Goal: Task Accomplishment & Management: Manage account settings

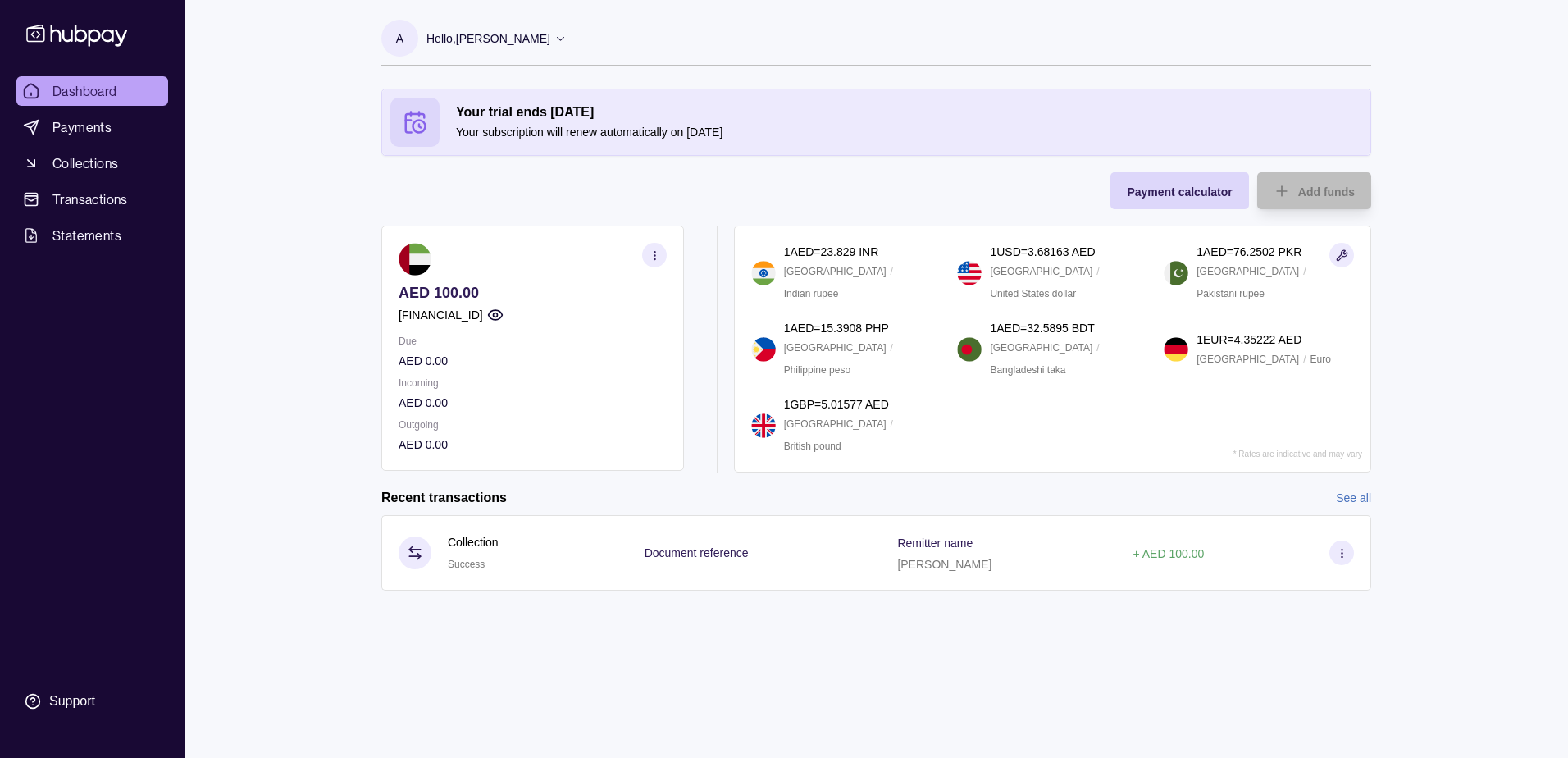
click at [493, 34] on p "Hello, [PERSON_NAME]" at bounding box center [489, 38] width 124 height 18
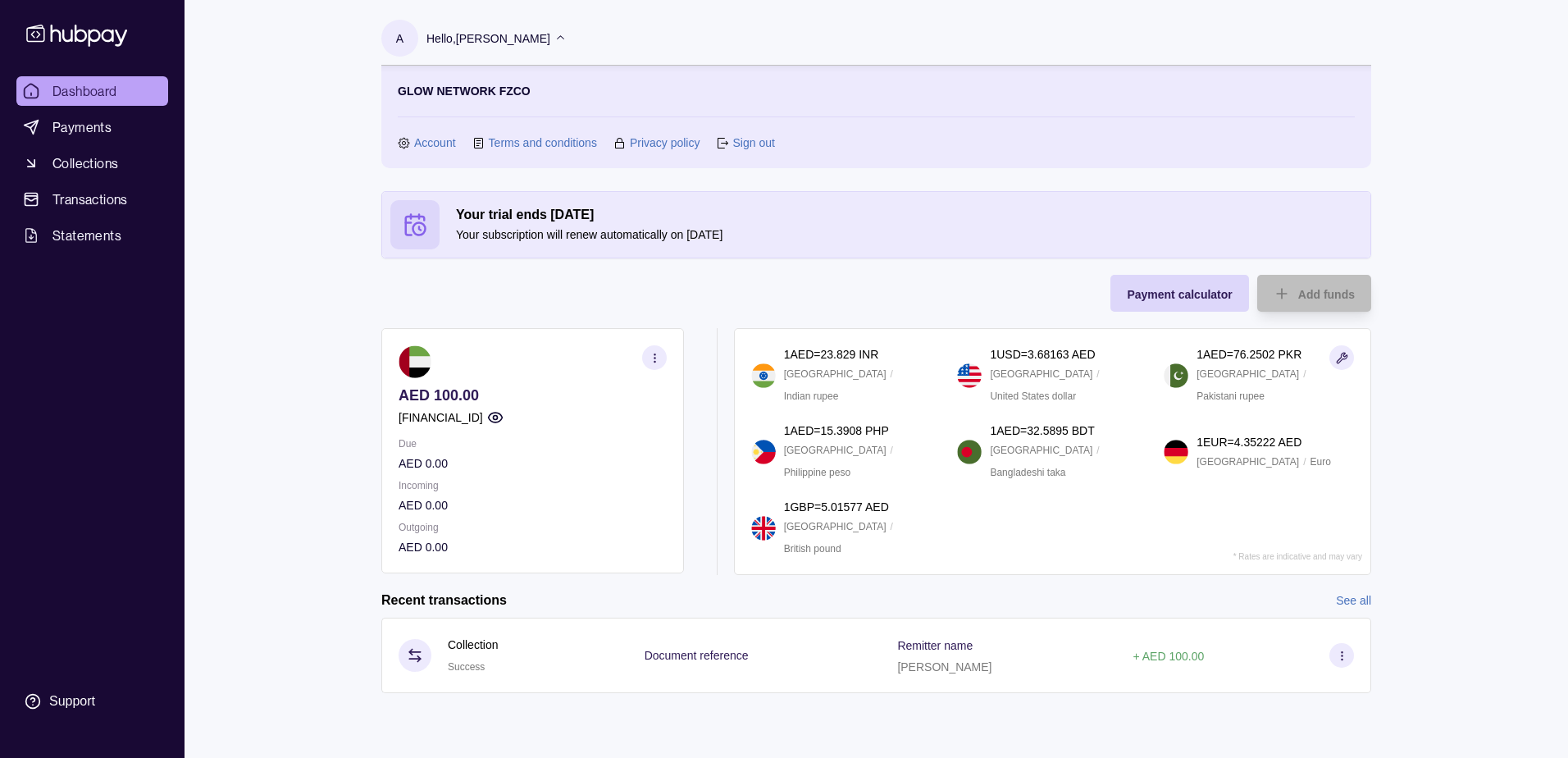
click at [435, 142] on link "Account" at bounding box center [435, 142] width 42 height 18
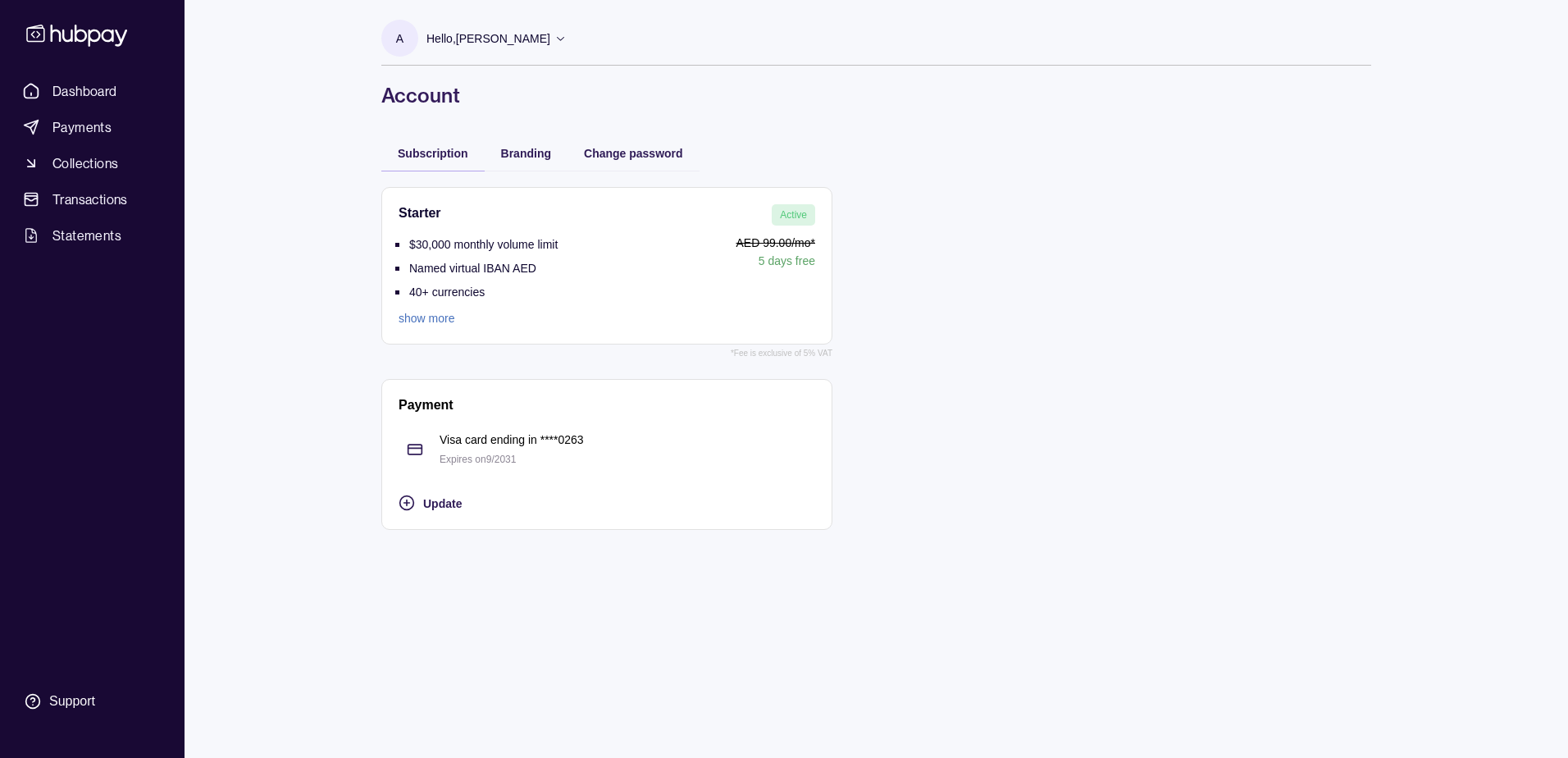
click at [435, 323] on link "show more" at bounding box center [478, 318] width 159 height 18
click at [790, 214] on span "Active" at bounding box center [793, 215] width 27 height 11
click at [553, 309] on div "$30,000 monthly volume limit Named virtual IBAN AED 40+ currencies show more" at bounding box center [478, 280] width 159 height 94
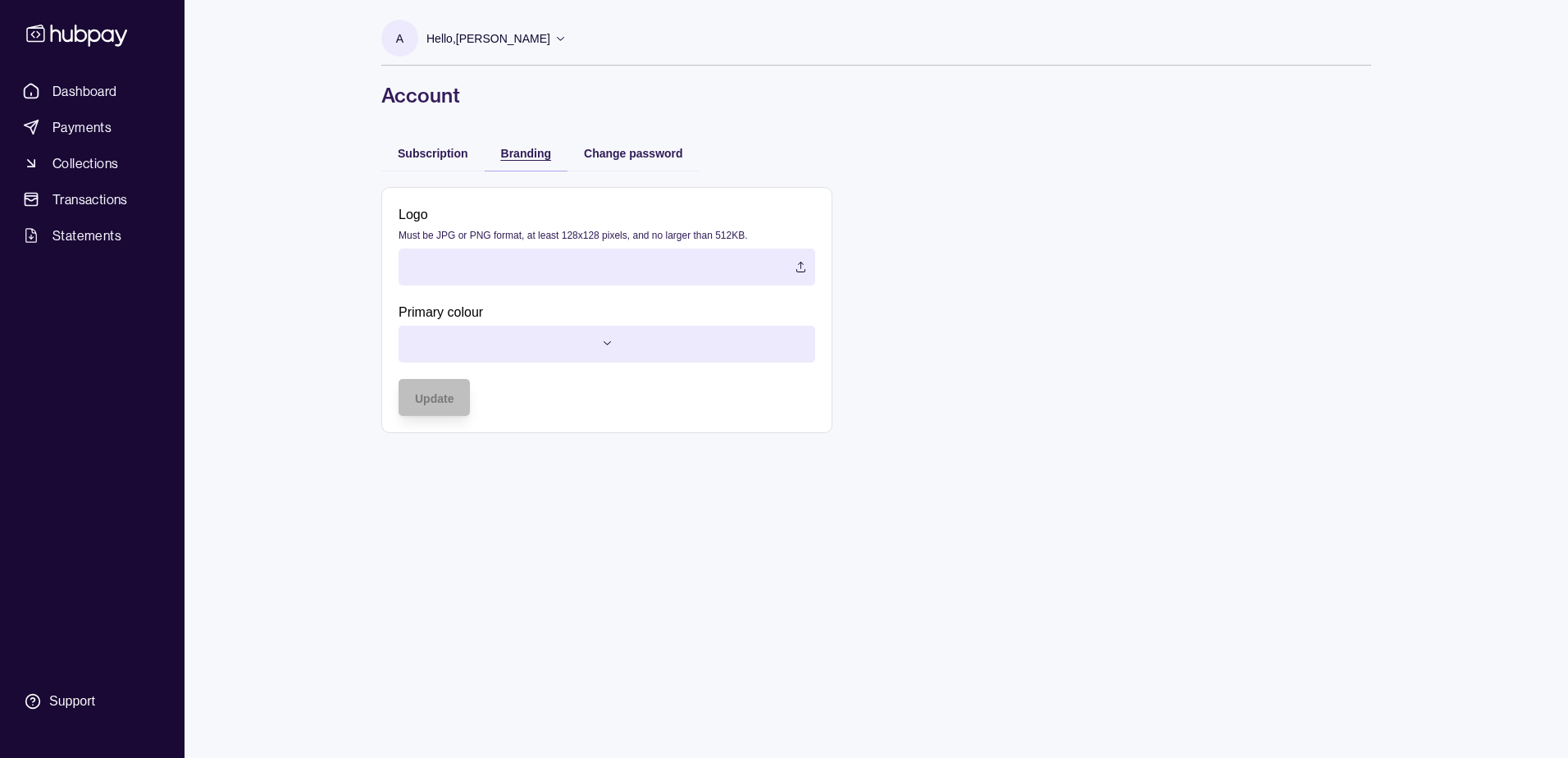
click at [523, 153] on span "Branding" at bounding box center [527, 153] width 50 height 13
click at [440, 152] on span "Subscription" at bounding box center [433, 153] width 70 height 13
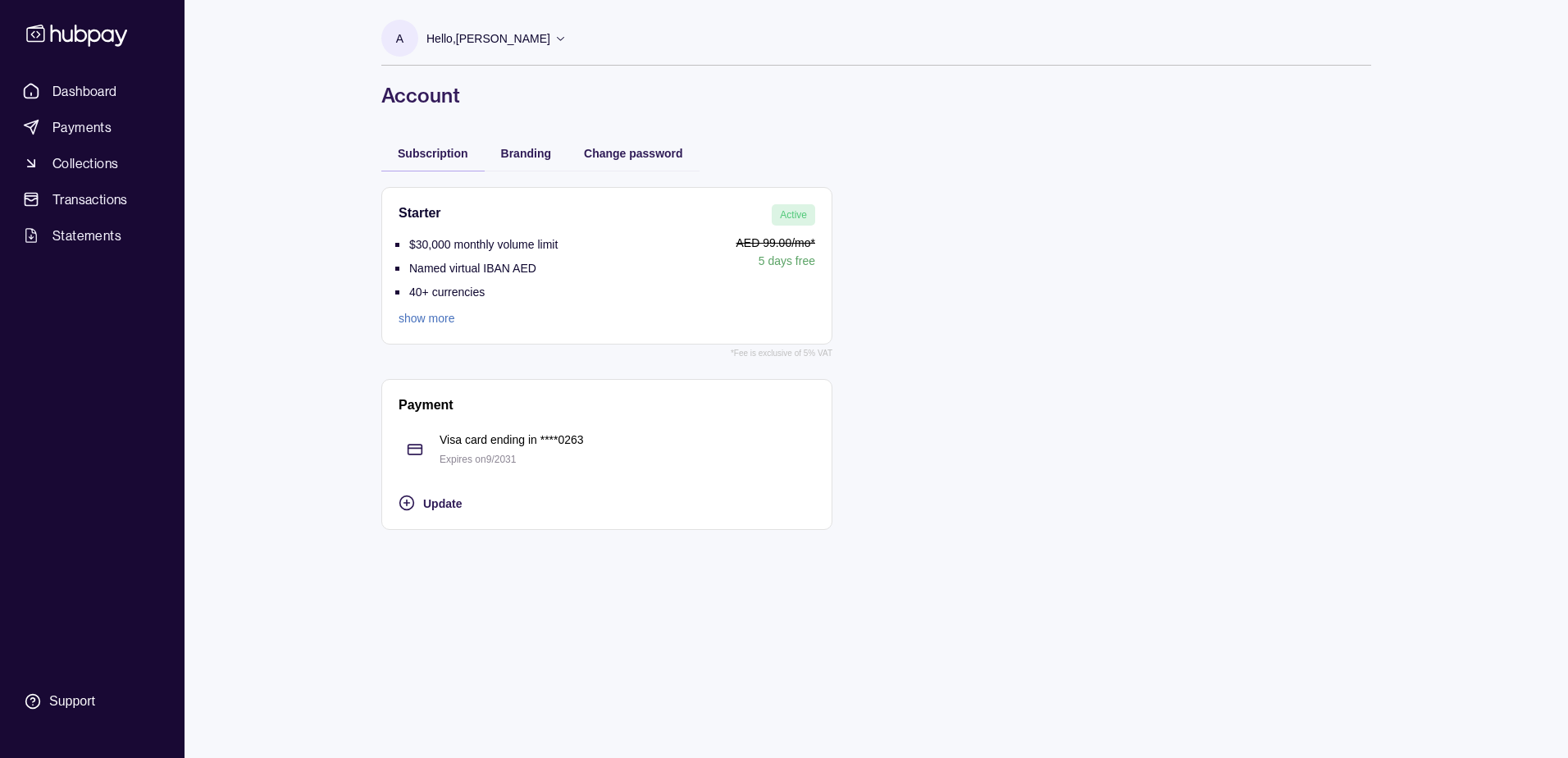
click at [460, 213] on div "Starter Active" at bounding box center [606, 214] width 416 height 21
click at [441, 510] on div "Update" at bounding box center [618, 503] width 392 height 19
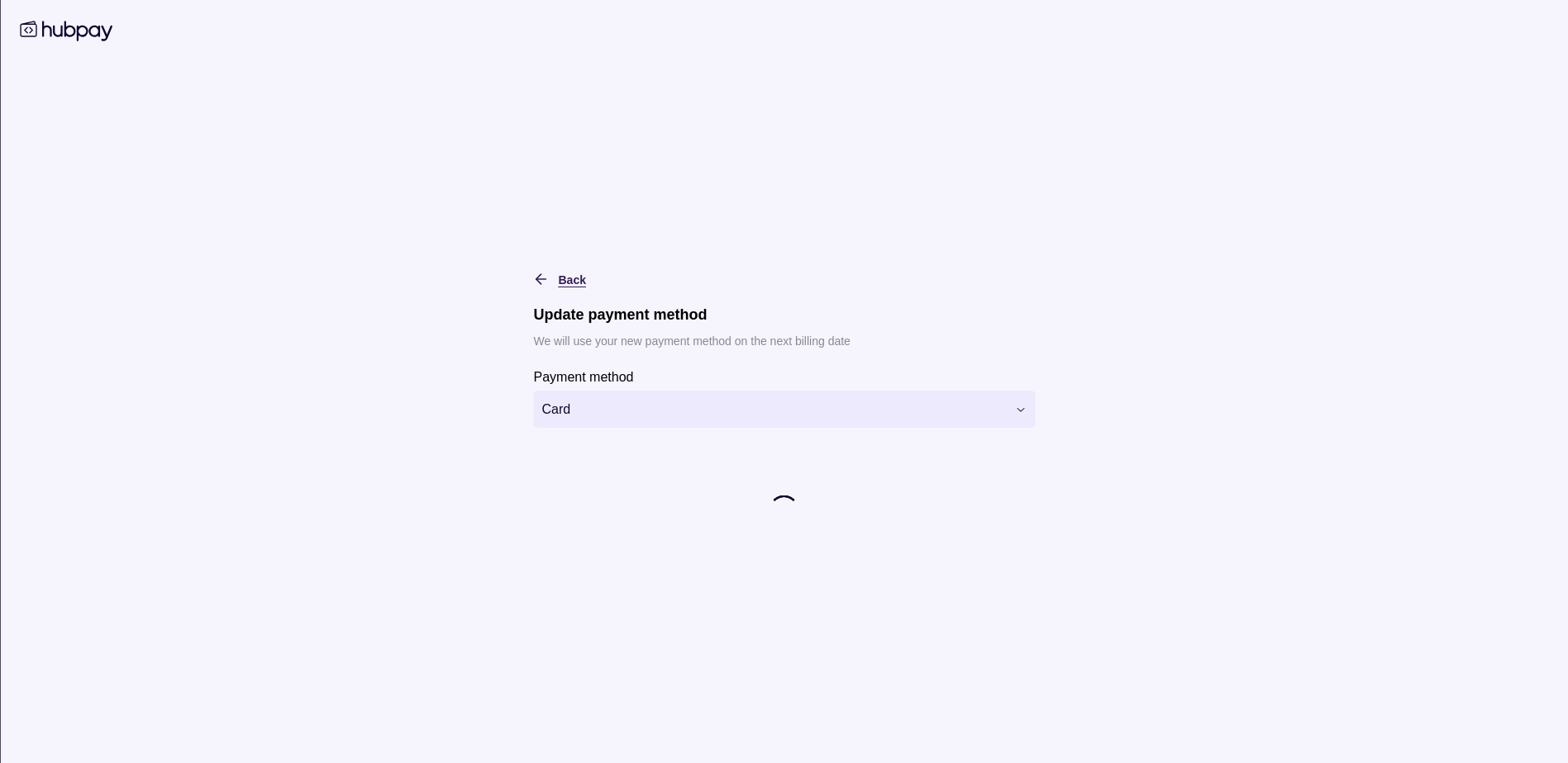
click at [544, 282] on icon "button" at bounding box center [542, 279] width 17 height 17
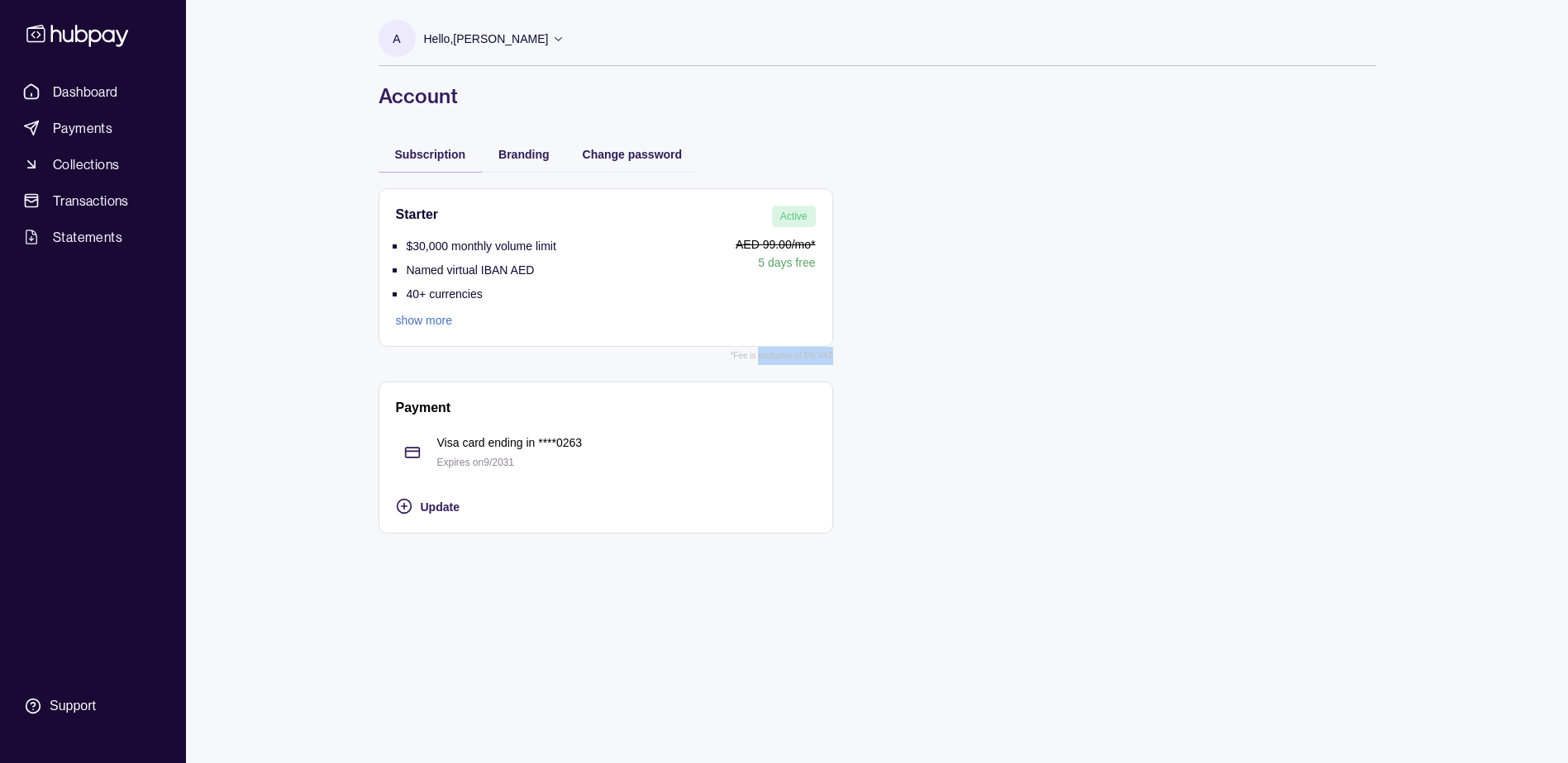
drag, startPoint x: 759, startPoint y: 356, endPoint x: 873, endPoint y: 355, distance: 114.0
click at [873, 355] on div "Starter Active $30,000 monthly volume limit Named virtual IBAN AED 40+ currenci…" at bounding box center [877, 360] width 998 height 378
click at [397, 159] on span "Subscription" at bounding box center [431, 154] width 71 height 13
click at [405, 155] on span "Subscription" at bounding box center [431, 154] width 71 height 13
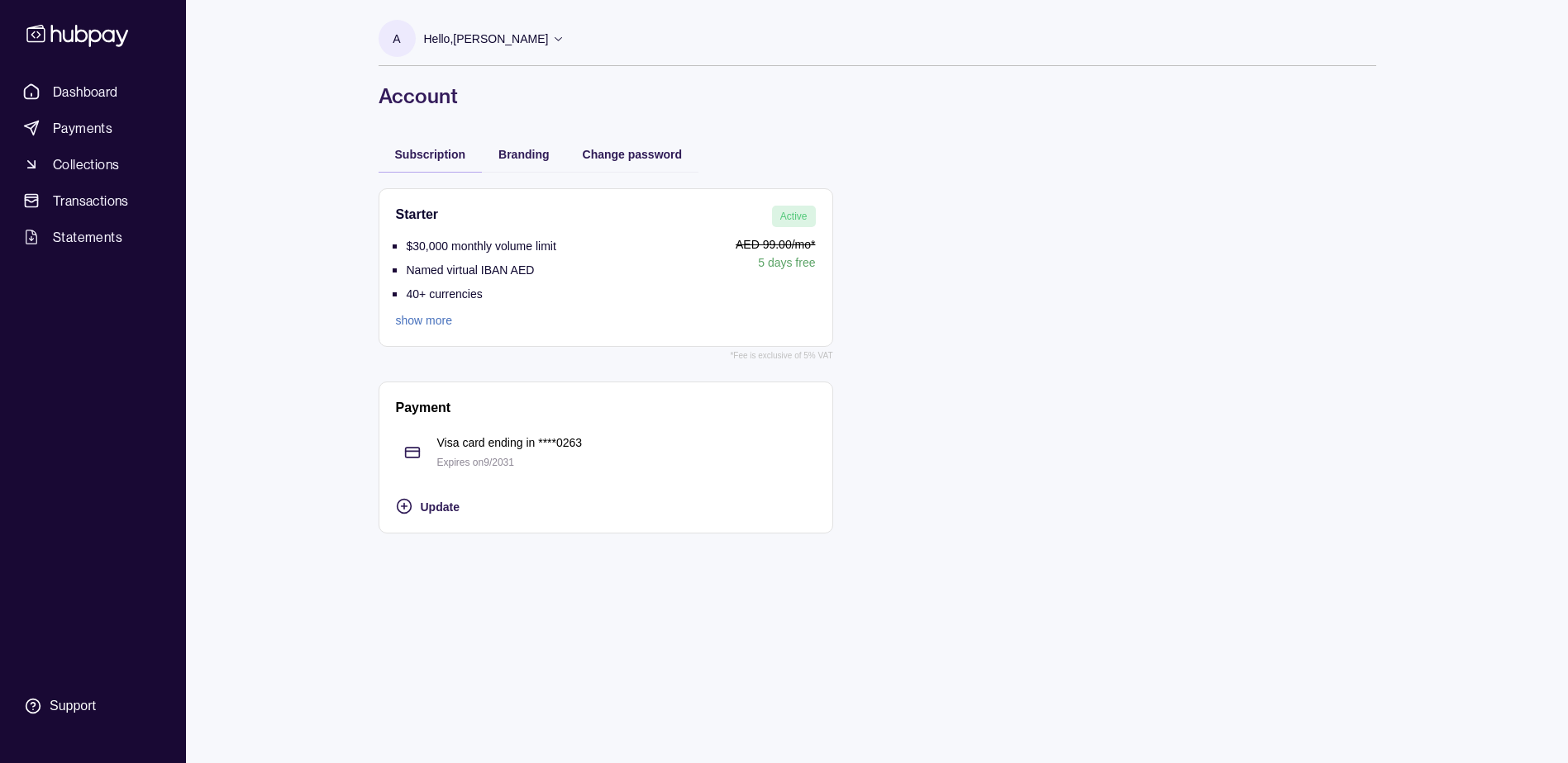
drag, startPoint x: 405, startPoint y: 155, endPoint x: 413, endPoint y: 219, distance: 64.5
click at [413, 219] on h2 "Starter" at bounding box center [418, 216] width 43 height 21
drag, startPoint x: 438, startPoint y: 216, endPoint x: 614, endPoint y: 218, distance: 176.0
click at [440, 215] on div "Starter Active" at bounding box center [606, 216] width 420 height 21
click at [791, 219] on span "Active" at bounding box center [793, 217] width 27 height 11
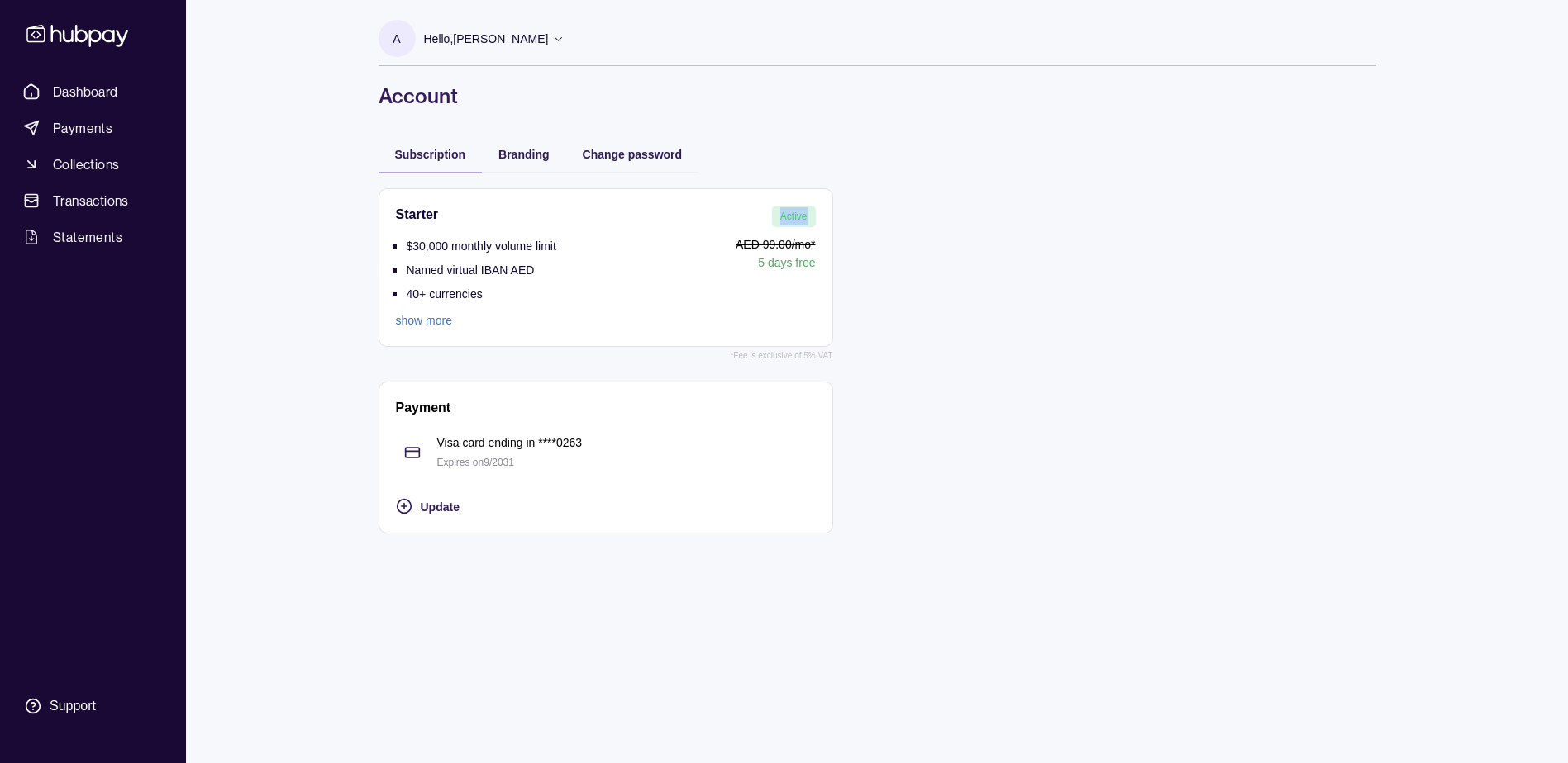
click at [791, 219] on span "Active" at bounding box center [793, 217] width 27 height 11
drag, startPoint x: 791, startPoint y: 219, endPoint x: 654, endPoint y: 216, distance: 137.0
click at [671, 218] on div "Starter Active" at bounding box center [606, 216] width 420 height 21
click at [437, 322] on link "show more" at bounding box center [477, 320] width 161 height 18
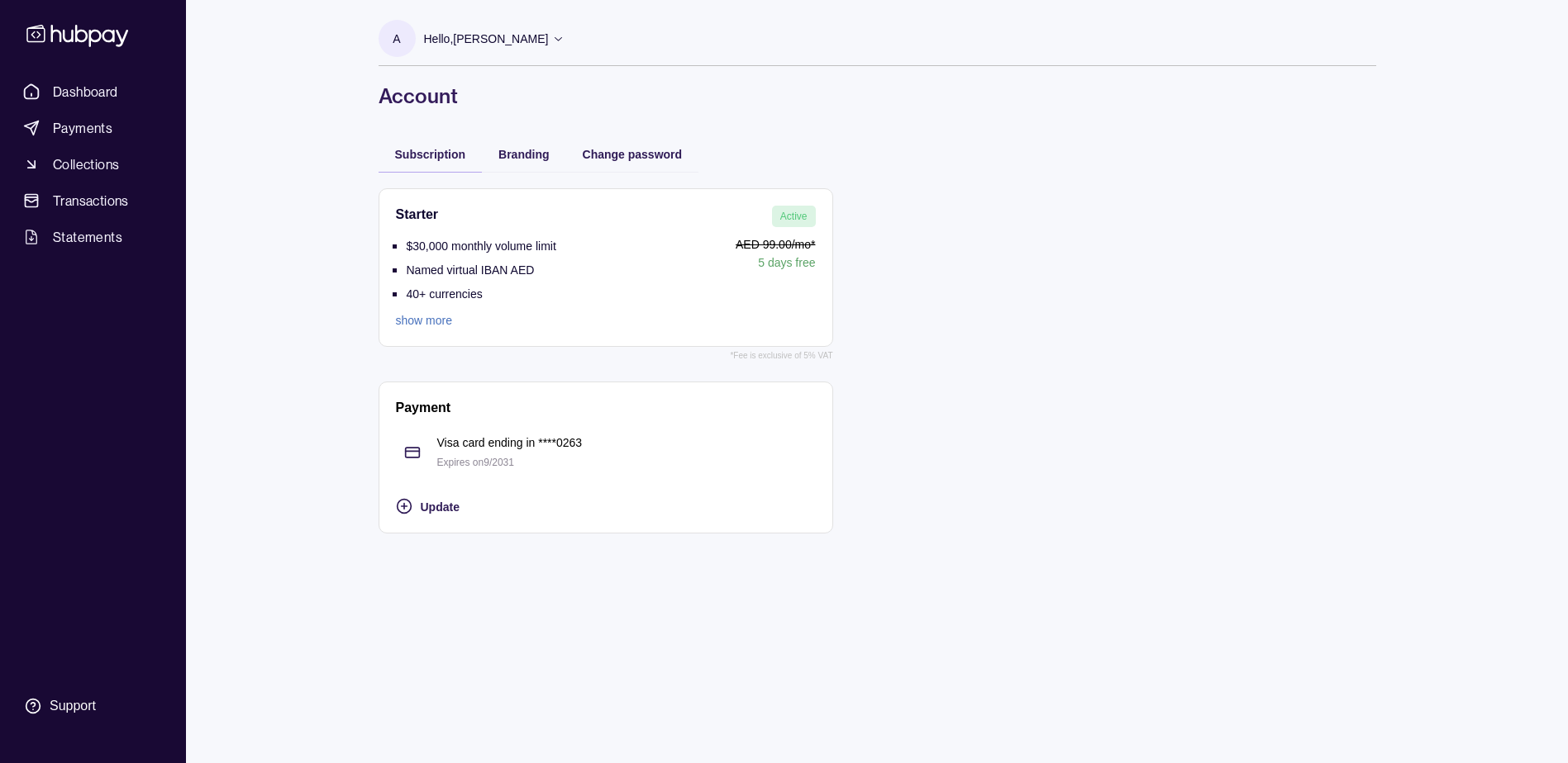
click at [564, 64] on section "A Hello, [PERSON_NAME] GLOW NETWORK FZCO Account Terms and conditions Privacy p…" at bounding box center [877, 43] width 998 height 47
click at [110, 85] on span "Dashboard" at bounding box center [86, 92] width 65 height 20
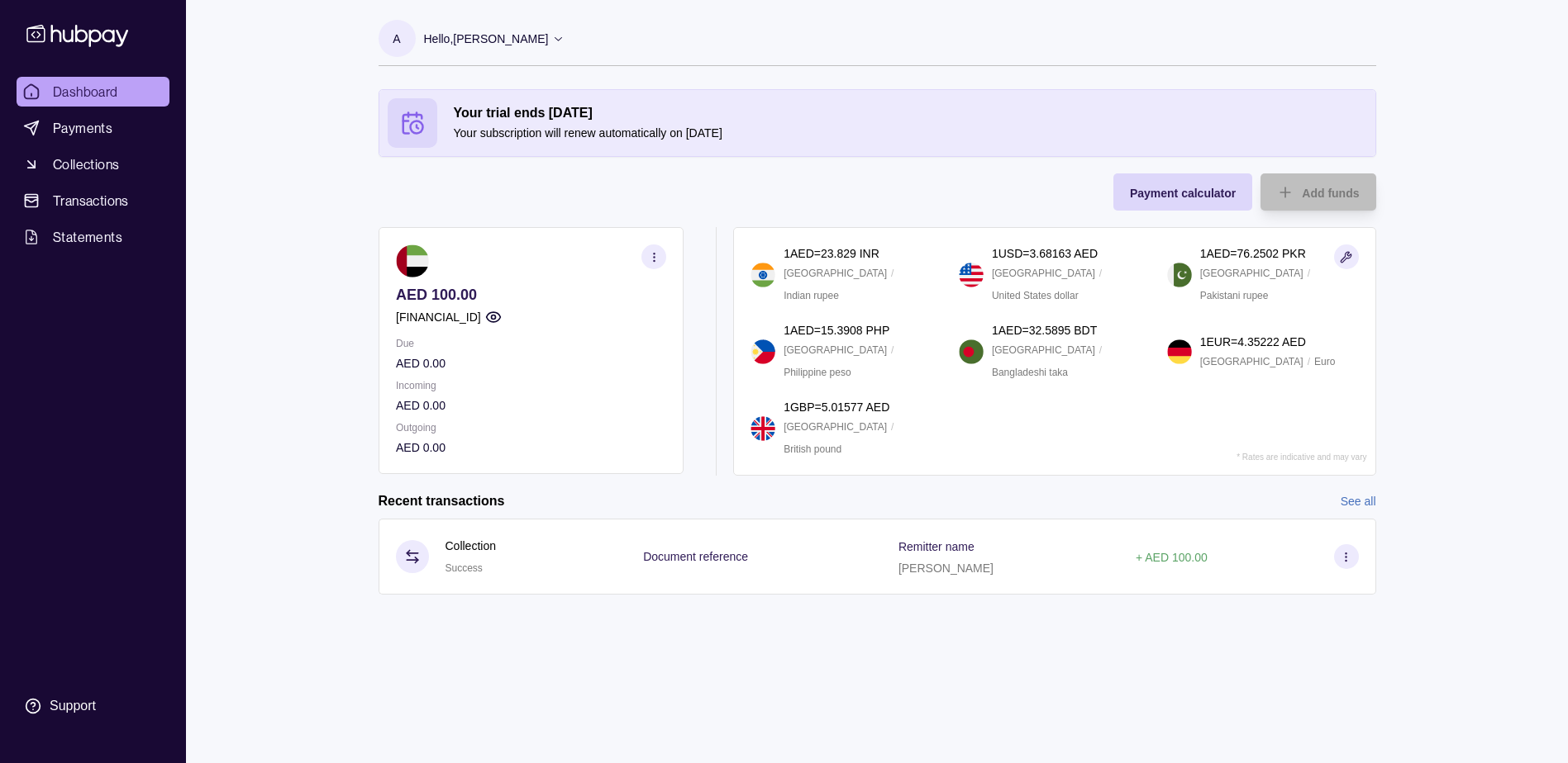
drag, startPoint x: 489, startPoint y: 132, endPoint x: 731, endPoint y: 127, distance: 242.1
click at [731, 127] on p "Your subscription will renew automatically on [DATE]" at bounding box center [911, 133] width 914 height 18
click at [747, 131] on p "Your subscription will renew automatically on [DATE]" at bounding box center [911, 133] width 914 height 18
click at [601, 118] on h2 "Your trial ends [DATE]" at bounding box center [911, 112] width 914 height 18
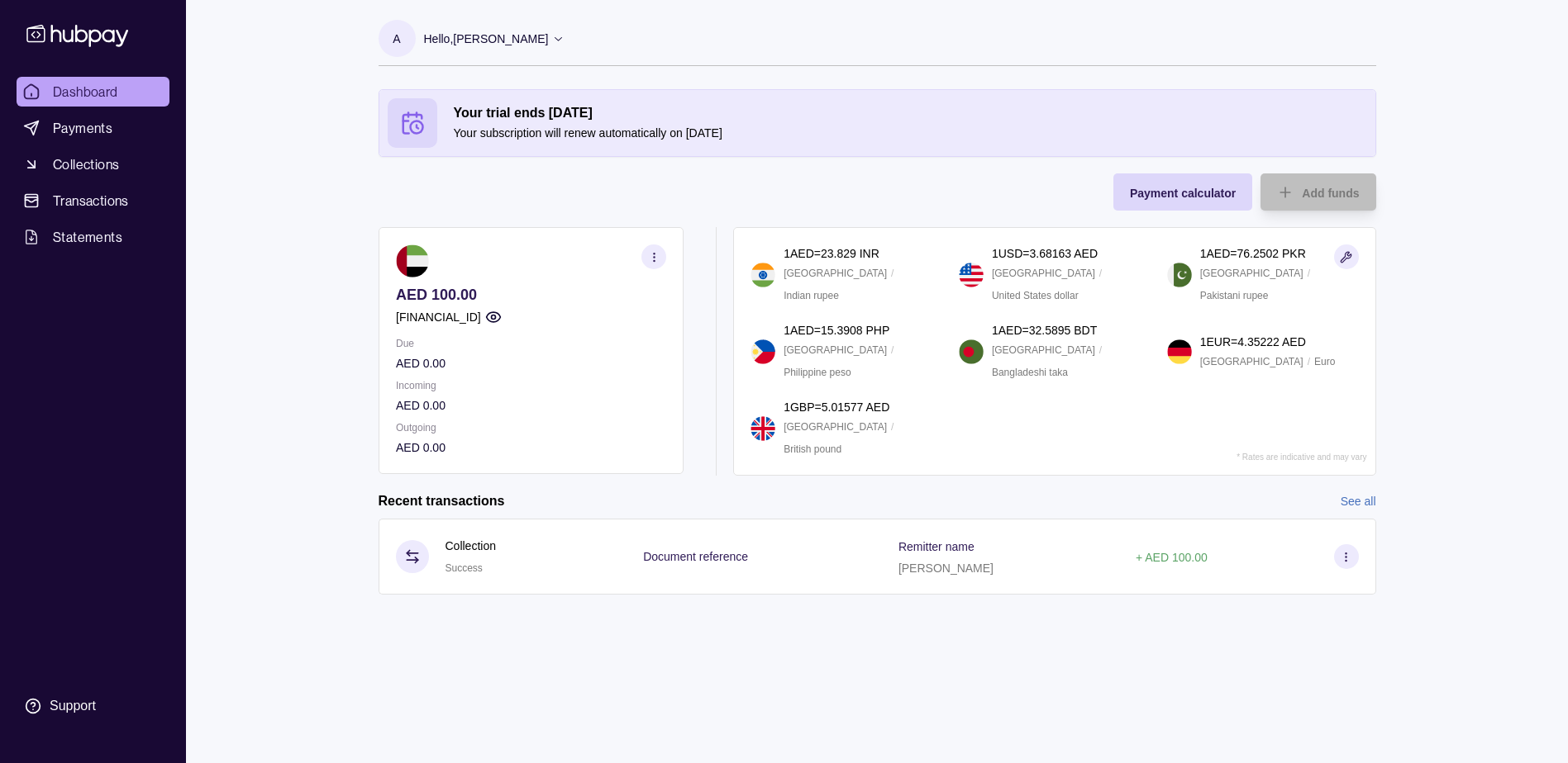
click at [409, 116] on icon at bounding box center [412, 124] width 19 height 19
click at [461, 47] on p "Hello, [PERSON_NAME]" at bounding box center [487, 38] width 125 height 18
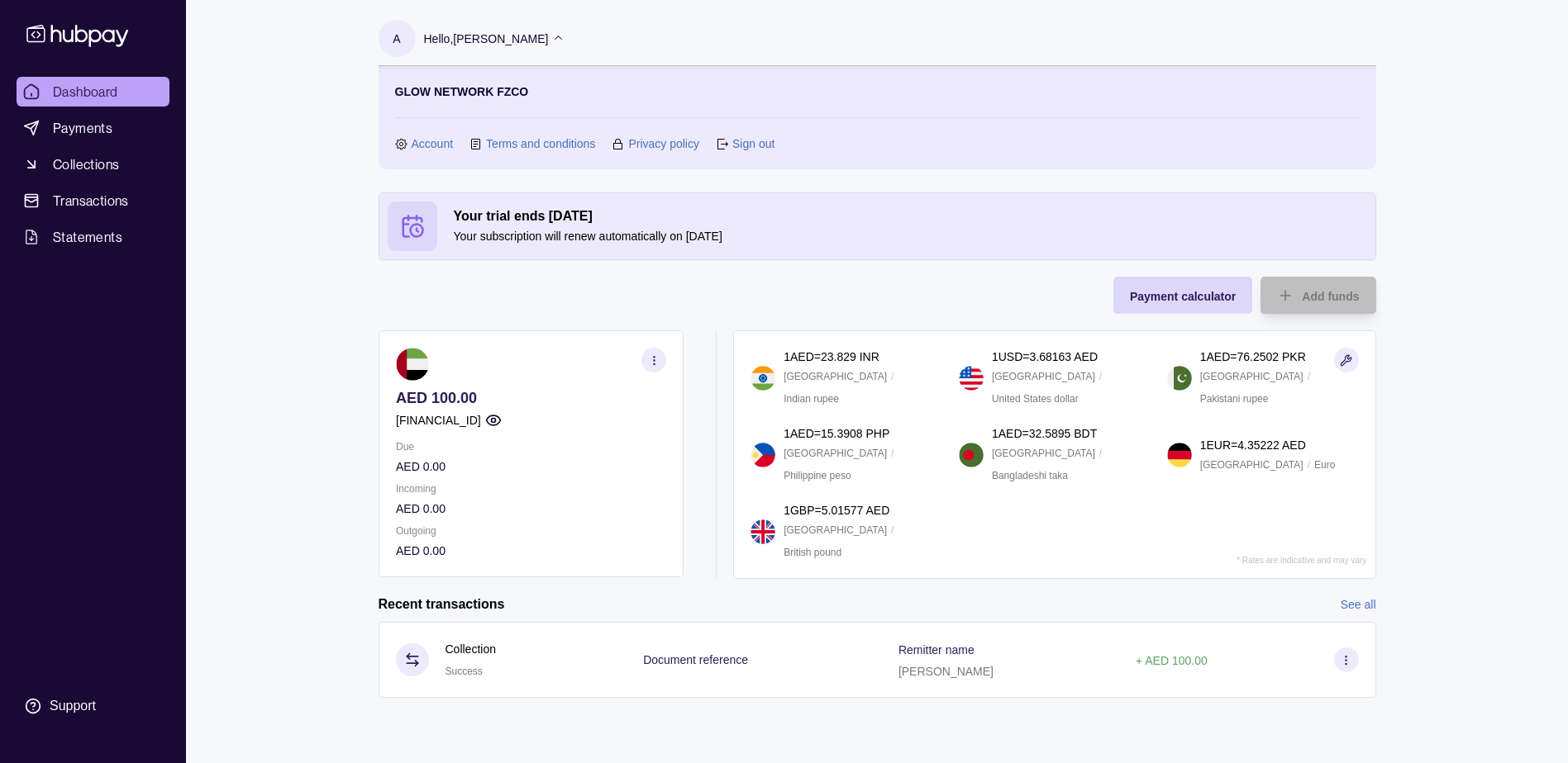
click at [566, 147] on link "Terms and conditions" at bounding box center [540, 143] width 109 height 18
click at [441, 143] on link "Account" at bounding box center [433, 143] width 42 height 18
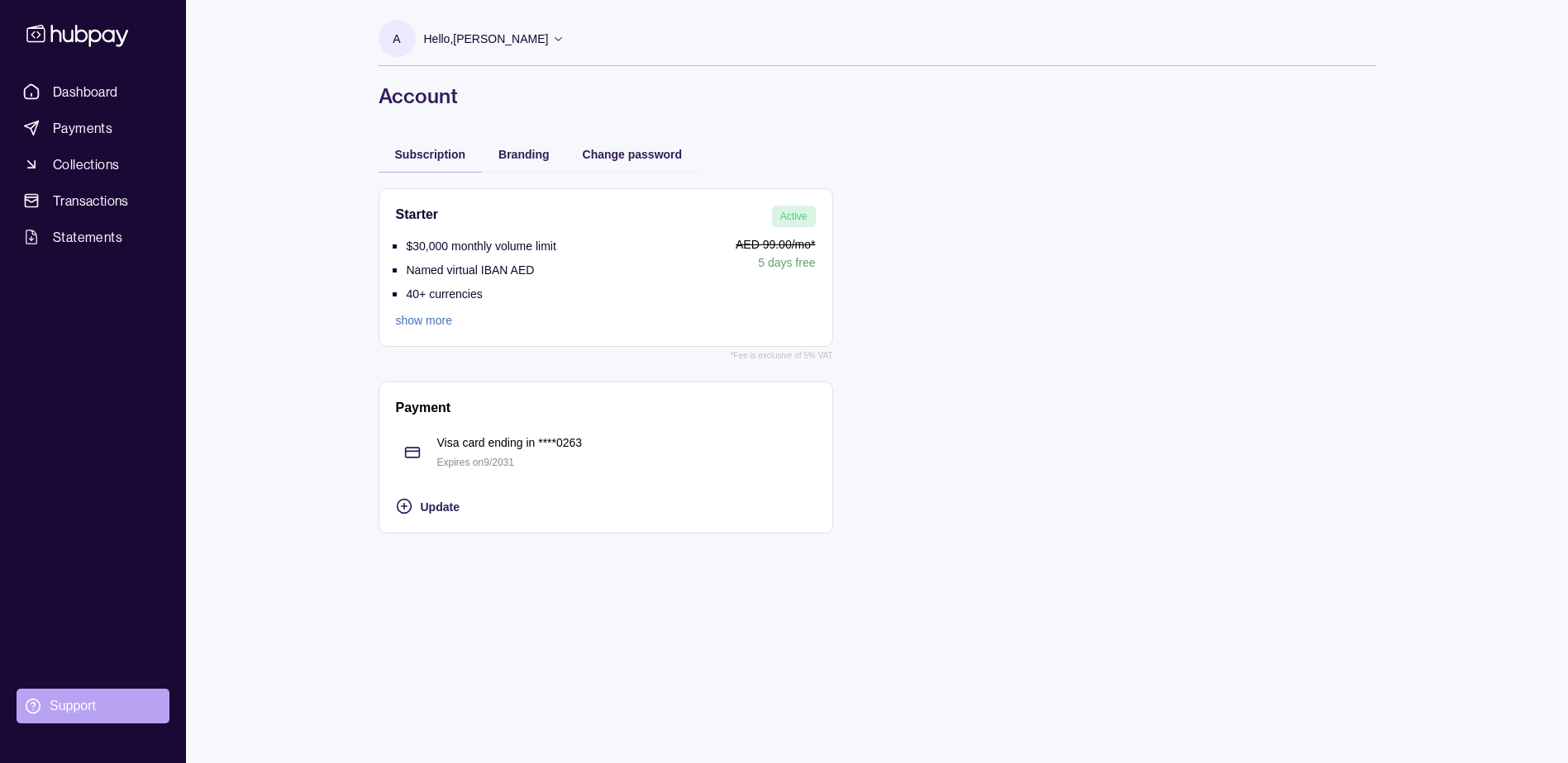
click at [58, 700] on div "Support" at bounding box center [73, 706] width 47 height 18
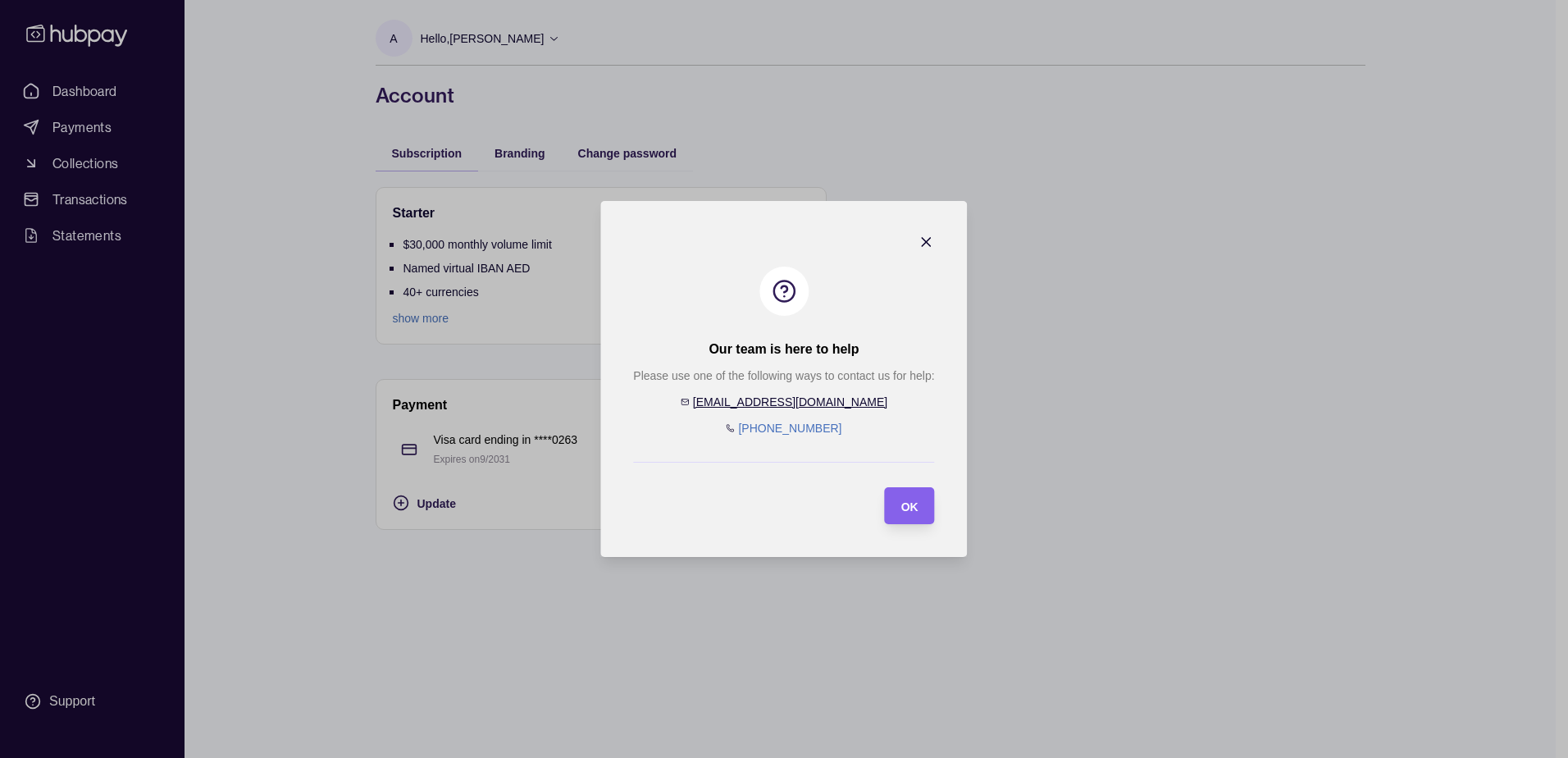
click at [921, 237] on icon "button" at bounding box center [927, 242] width 17 height 17
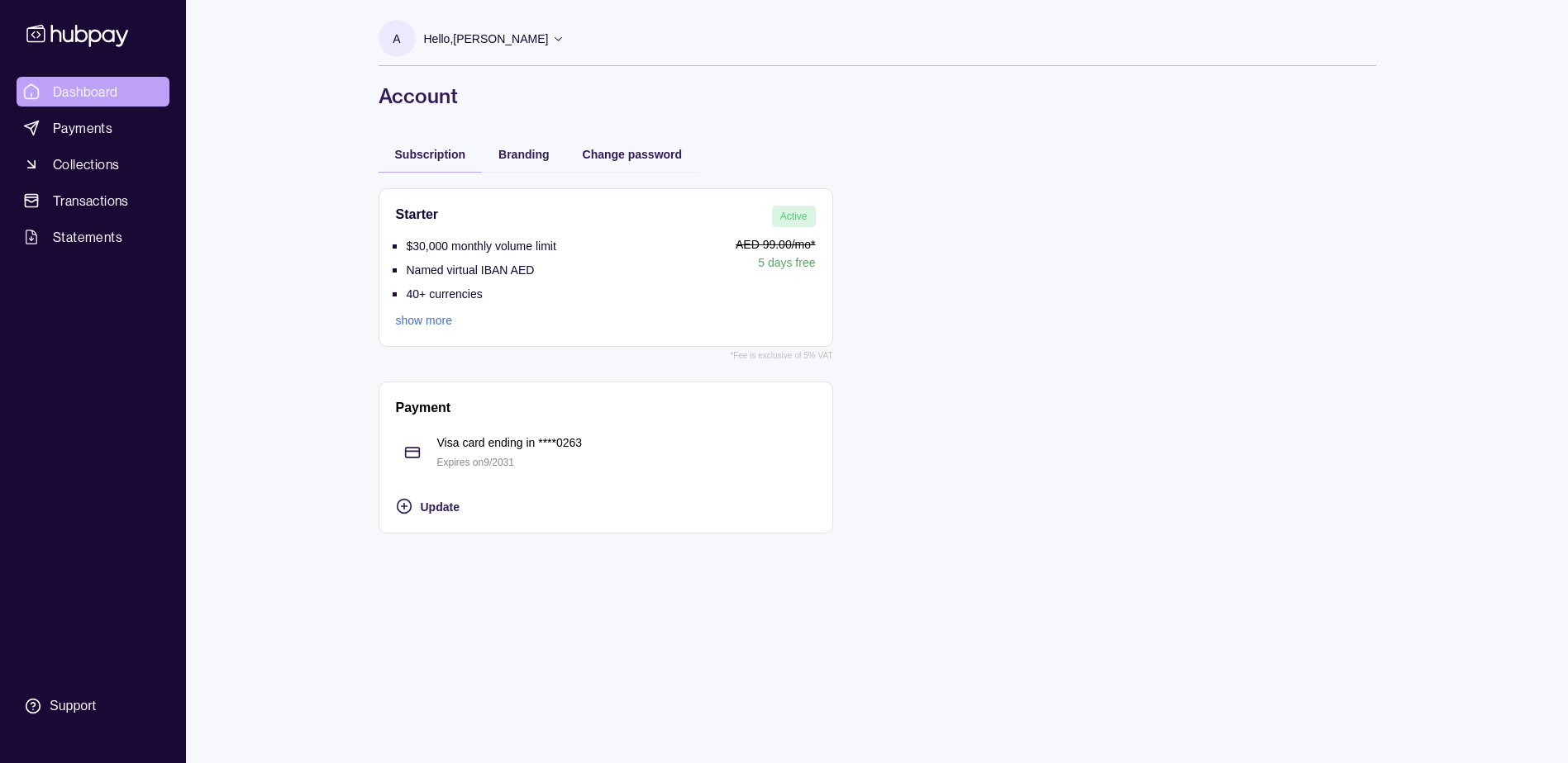
click at [113, 98] on span "Dashboard" at bounding box center [86, 92] width 65 height 20
